Goal: Task Accomplishment & Management: Manage account settings

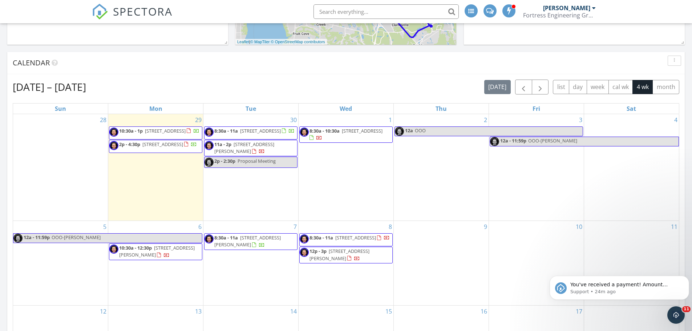
scroll to position [673, 704]
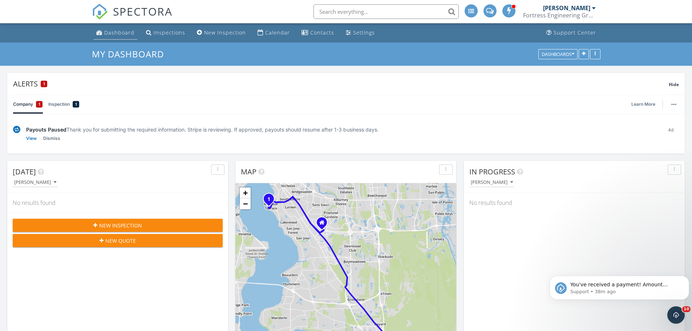
click at [121, 31] on div "Dashboard" at bounding box center [119, 32] width 30 height 7
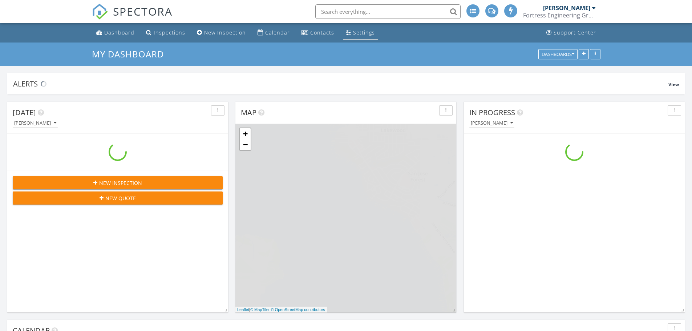
scroll to position [673, 704]
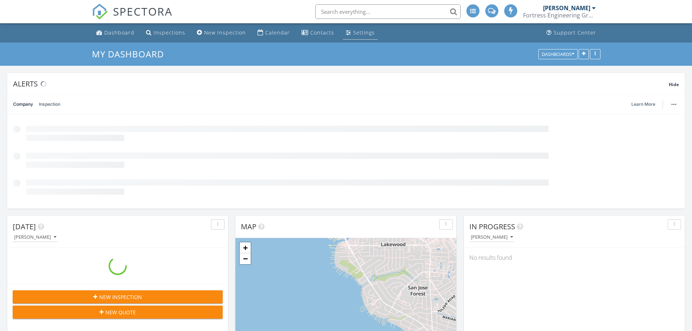
click at [356, 35] on div "Settings" at bounding box center [364, 32] width 22 height 7
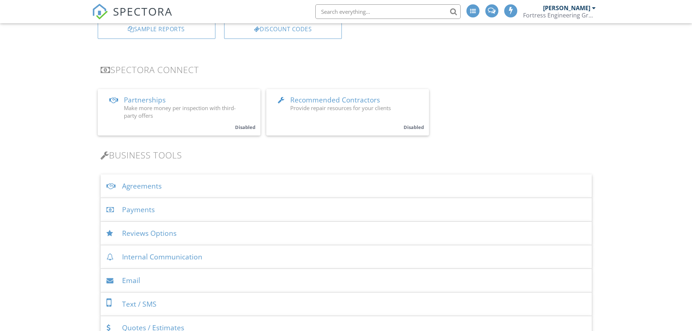
scroll to position [145, 0]
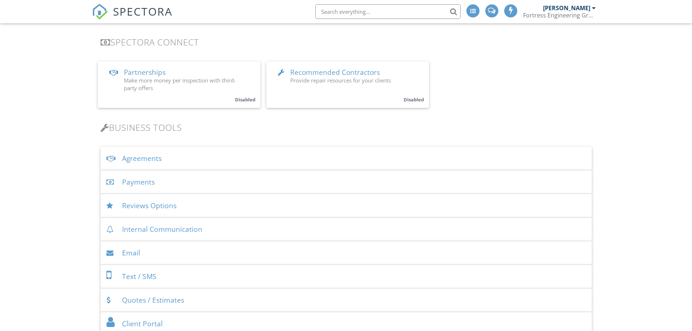
click at [158, 186] on div "Payments" at bounding box center [346, 182] width 491 height 24
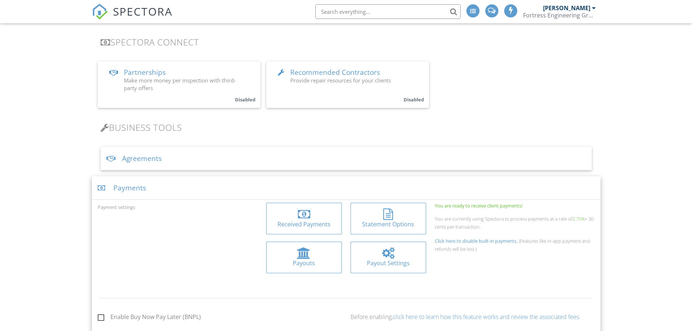
click at [308, 225] on div "Received Payments" at bounding box center [304, 224] width 64 height 8
